Goal: Task Accomplishment & Management: Complete application form

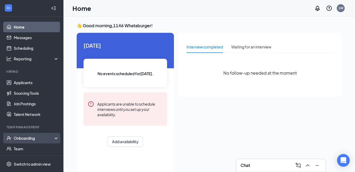
click at [31, 136] on div "Onboarding" at bounding box center [34, 138] width 41 height 5
click at [27, 148] on link "Overview" at bounding box center [36, 148] width 45 height 11
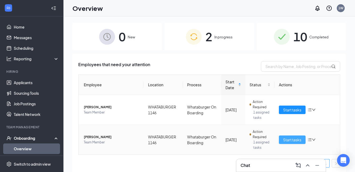
click at [285, 140] on span "Start tasks" at bounding box center [292, 140] width 18 height 6
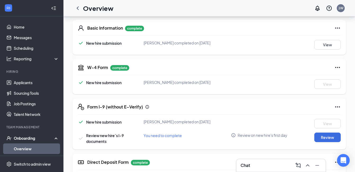
scroll to position [91, 0]
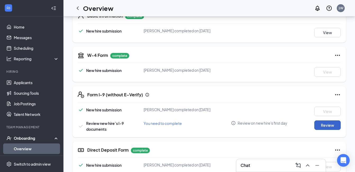
click at [334, 123] on button "Review" at bounding box center [328, 125] width 26 height 10
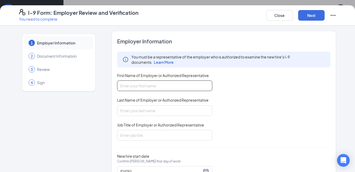
click at [163, 87] on input "First Name of Employer or Authorized Representative" at bounding box center [164, 85] width 95 height 11
type input "[PERSON_NAME]"
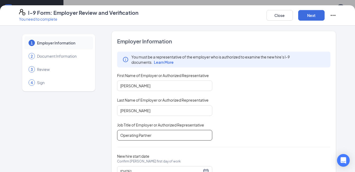
type input "Operating Partner"
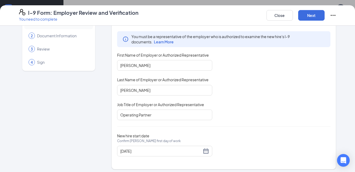
scroll to position [23, 0]
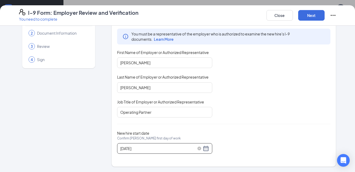
click at [150, 147] on input "[DATE]" at bounding box center [161, 149] width 82 height 6
click at [203, 150] on div "[DATE]" at bounding box center [164, 148] width 89 height 6
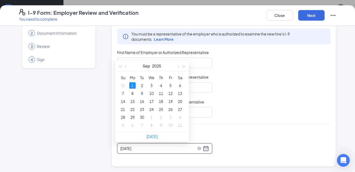
click at [203, 150] on div "[DATE]" at bounding box center [164, 148] width 89 height 6
click at [279, 85] on div "You must be a representative of the employer who is authorized to examine the n…" at bounding box center [224, 73] width 214 height 89
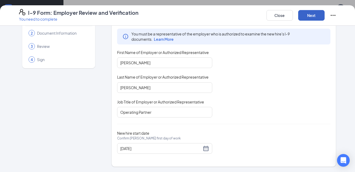
click at [319, 13] on button "Next" at bounding box center [312, 15] width 26 height 11
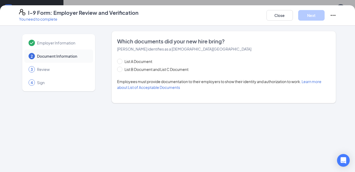
scroll to position [0, 0]
click at [134, 70] on span "List B Document and List C Document" at bounding box center [157, 69] width 68 height 6
click at [121, 70] on input "List B Document and List C Document" at bounding box center [119, 69] width 4 height 4
radio input "true"
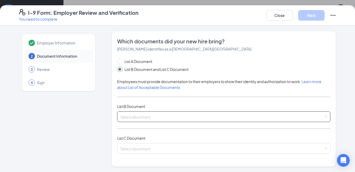
click at [144, 115] on input "search" at bounding box center [222, 116] width 204 height 8
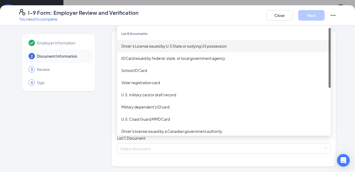
click at [151, 47] on div "Driver’s License issued by U.S State or outlying US possession" at bounding box center [223, 46] width 205 height 6
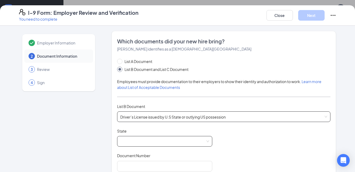
click at [145, 142] on span at bounding box center [164, 141] width 89 height 10
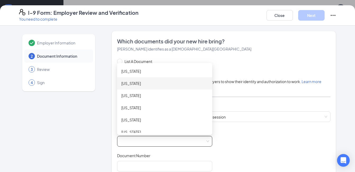
drag, startPoint x: 163, startPoint y: 121, endPoint x: 166, endPoint y: 80, distance: 41.4
click at [166, 80] on div "[US_STATE] [US_STATE] [US_STATE] [US_STATE] [US_STATE] [US_STATE] [US_STATE]" at bounding box center [164, 107] width 95 height 85
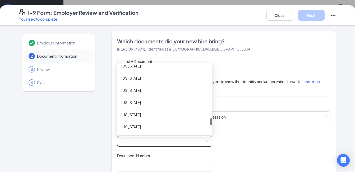
drag, startPoint x: 210, startPoint y: 70, endPoint x: 212, endPoint y: 123, distance: 53.5
click at [212, 123] on div "List A Document List B Document and List C Document Employees must provide docu…" at bounding box center [224, 162] width 214 height 209
click at [127, 125] on div "[US_STATE]" at bounding box center [164, 127] width 87 height 6
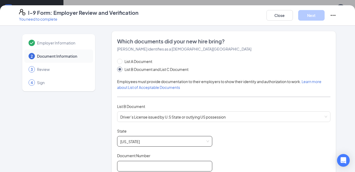
click at [131, 168] on input "Document Number" at bounding box center [164, 166] width 95 height 11
type input "50209212"
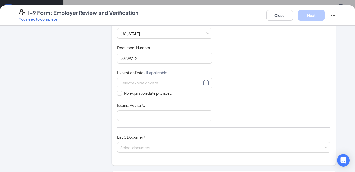
scroll to position [114, 0]
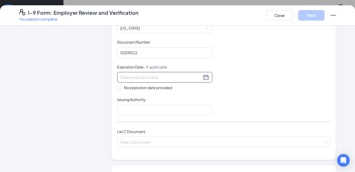
click at [122, 73] on div at bounding box center [164, 77] width 95 height 11
type input "[DATE]"
click at [160, 111] on input "Issuing Authority" at bounding box center [164, 110] width 95 height 11
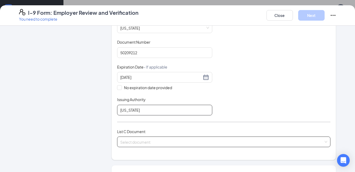
type input "[US_STATE]"
click at [144, 144] on input "search" at bounding box center [222, 141] width 204 height 8
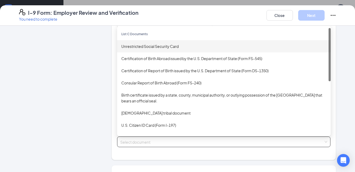
click at [155, 45] on div "Unrestricted Social Security Card" at bounding box center [223, 46] width 205 height 6
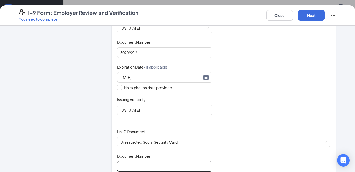
click at [137, 166] on input "Document Number" at bounding box center [164, 166] width 95 height 11
type input "645968513"
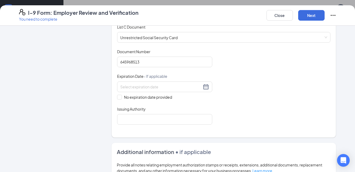
scroll to position [222, 0]
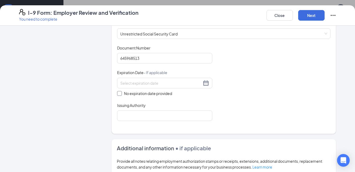
click at [118, 94] on input "No expiration date provided" at bounding box center [119, 93] width 4 height 4
checkbox input "true"
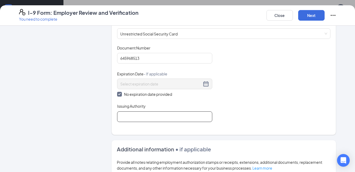
click at [131, 118] on input "Issuing Authority" at bounding box center [164, 116] width 95 height 11
type input "Social Security Administration"
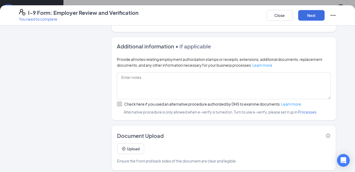
scroll to position [328, 0]
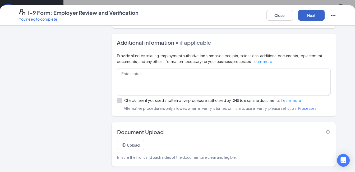
click at [314, 17] on button "Next" at bounding box center [312, 15] width 26 height 11
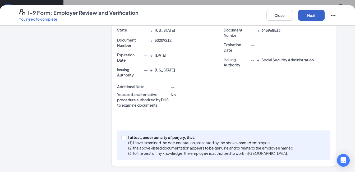
scroll to position [138, 0]
click at [118, 139] on div "I attest, under penalty of [PERSON_NAME], that: (1) I have examined the documen…" at bounding box center [224, 145] width 214 height 30
click at [123, 138] on span at bounding box center [123, 137] width 5 height 5
click at [123, 138] on input "I attest, under penalty of [PERSON_NAME], that: (1) I have examined the documen…" at bounding box center [123, 137] width 4 height 4
checkbox input "true"
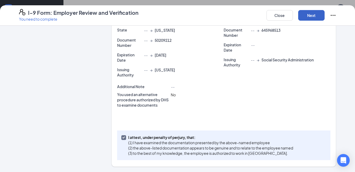
click at [314, 17] on button "Next" at bounding box center [312, 15] width 26 height 11
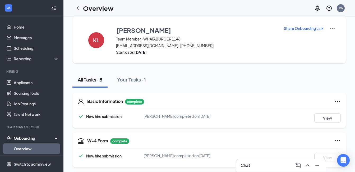
scroll to position [0, 0]
